Goal: Task Accomplishment & Management: Manage account settings

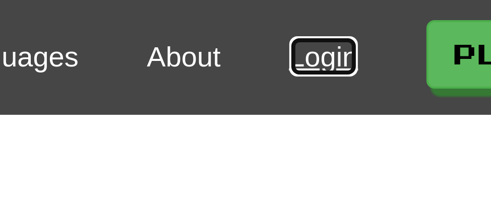
click at [348, 16] on link "Login" at bounding box center [356, 14] width 17 height 10
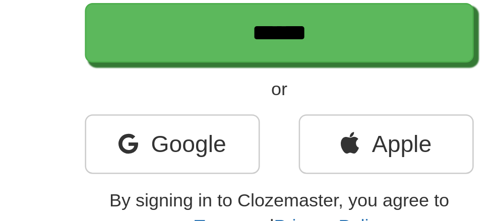
scroll to position [61, 0]
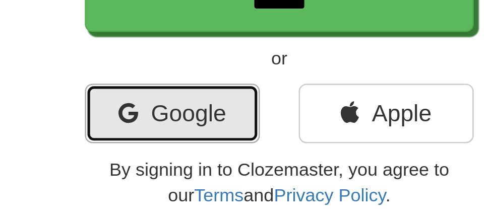
click at [207, 183] on link "Google" at bounding box center [204, 179] width 68 height 23
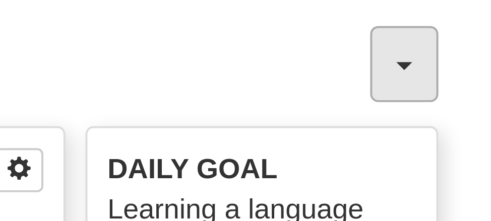
click at [476, 17] on button "button" at bounding box center [474, 16] width 17 height 19
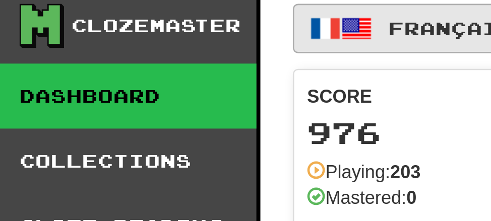
scroll to position [4, 0]
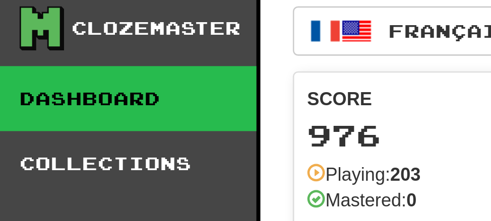
click at [52, 37] on link "Dashboard" at bounding box center [49, 38] width 99 height 25
click at [16, 13] on icon at bounding box center [15, 10] width 15 height 15
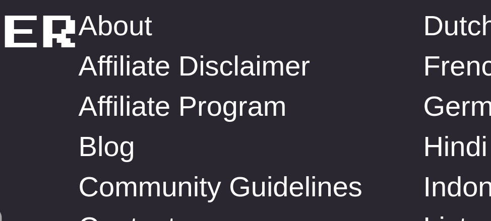
scroll to position [0, 0]
